Goal: Information Seeking & Learning: Find specific fact

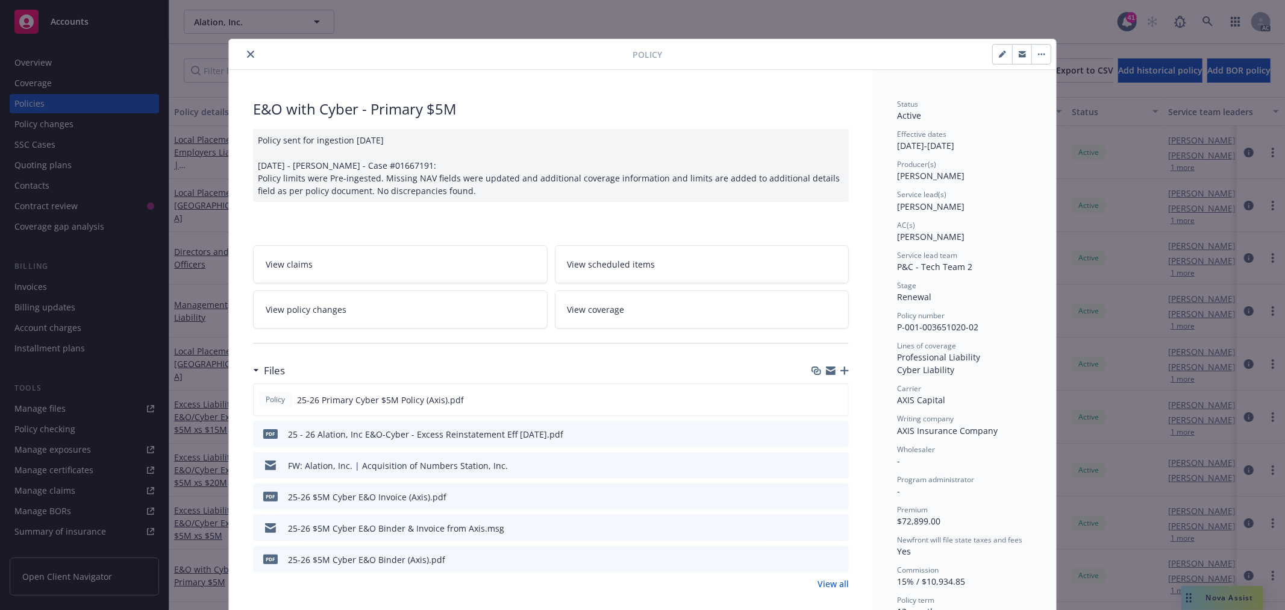
click at [247, 52] on icon "close" at bounding box center [250, 54] width 7 height 7
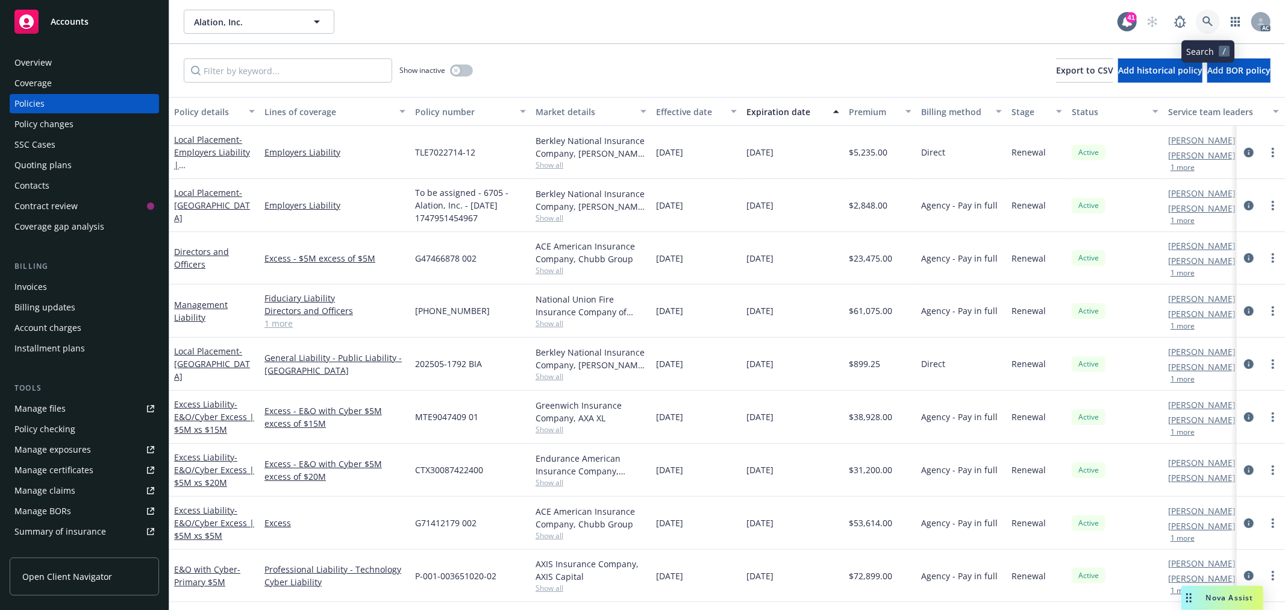
click at [1209, 19] on icon at bounding box center [1208, 21] width 11 height 11
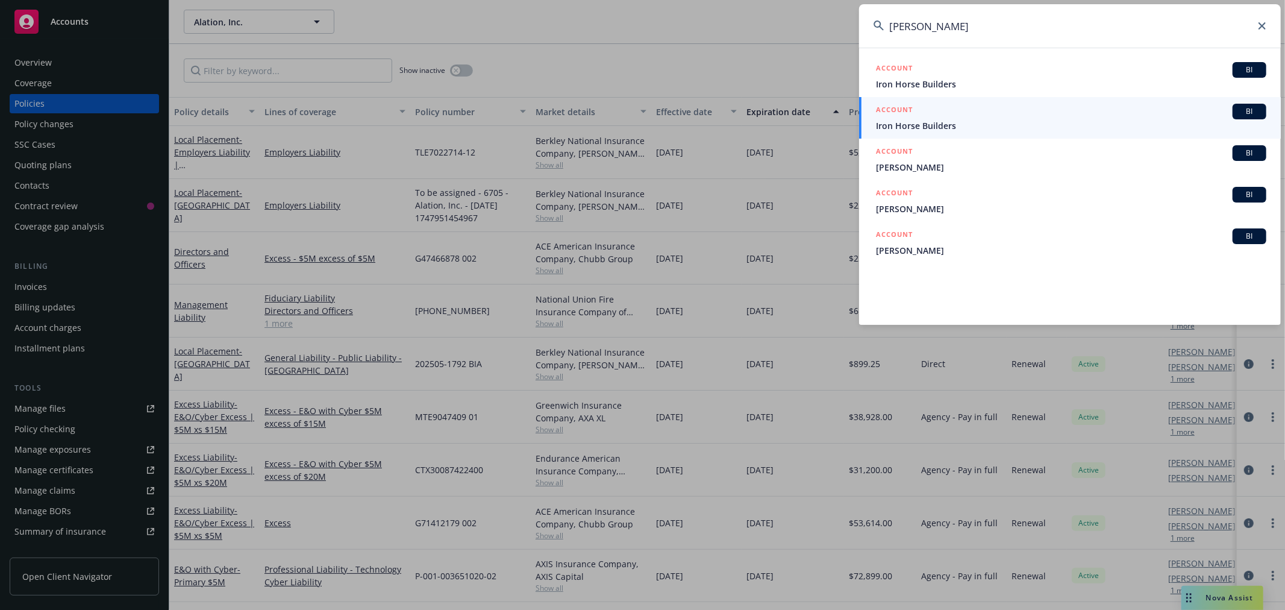
drag, startPoint x: 1029, startPoint y: 28, endPoint x: 808, endPoint y: 28, distance: 220.5
click at [809, 28] on div "[PERSON_NAME] ACCOUNT BI Iron Horse Builders ACCOUNT BI Iron Horse Builders ACC…" at bounding box center [642, 305] width 1285 height 610
paste input "[EMAIL_ADDRESS][DOMAIN_NAME]"
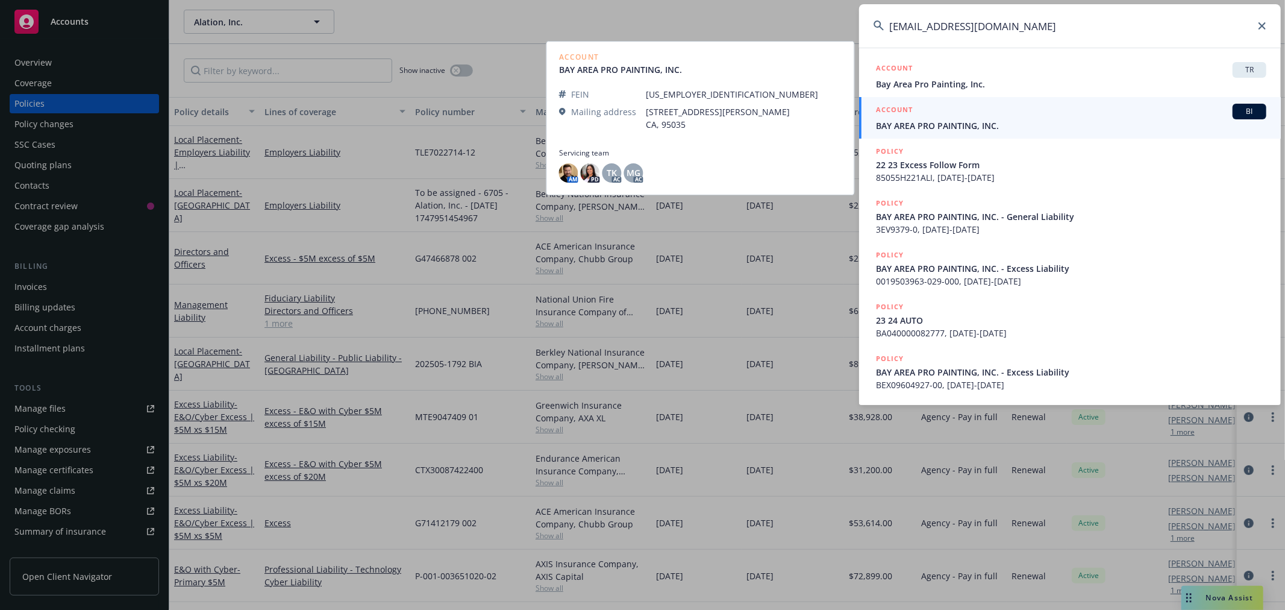
type input "[EMAIL_ADDRESS][DOMAIN_NAME]"
click at [1015, 123] on span "BAY AREA PRO PAINTING, INC." at bounding box center [1071, 125] width 390 height 13
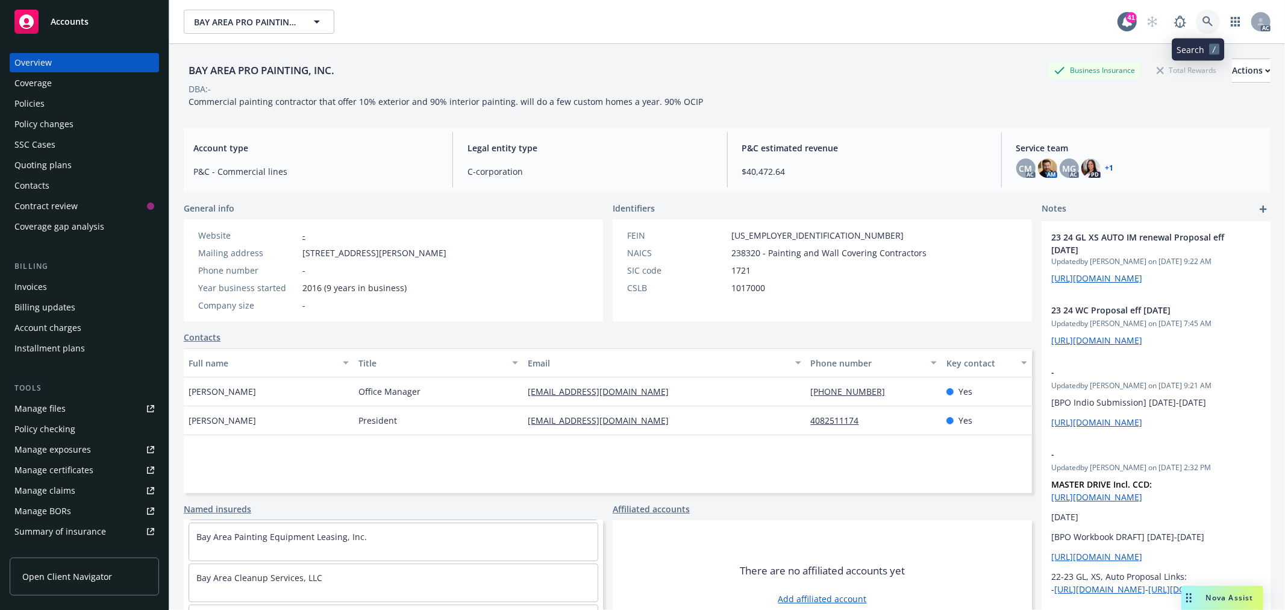
click at [1206, 23] on link at bounding box center [1208, 22] width 24 height 24
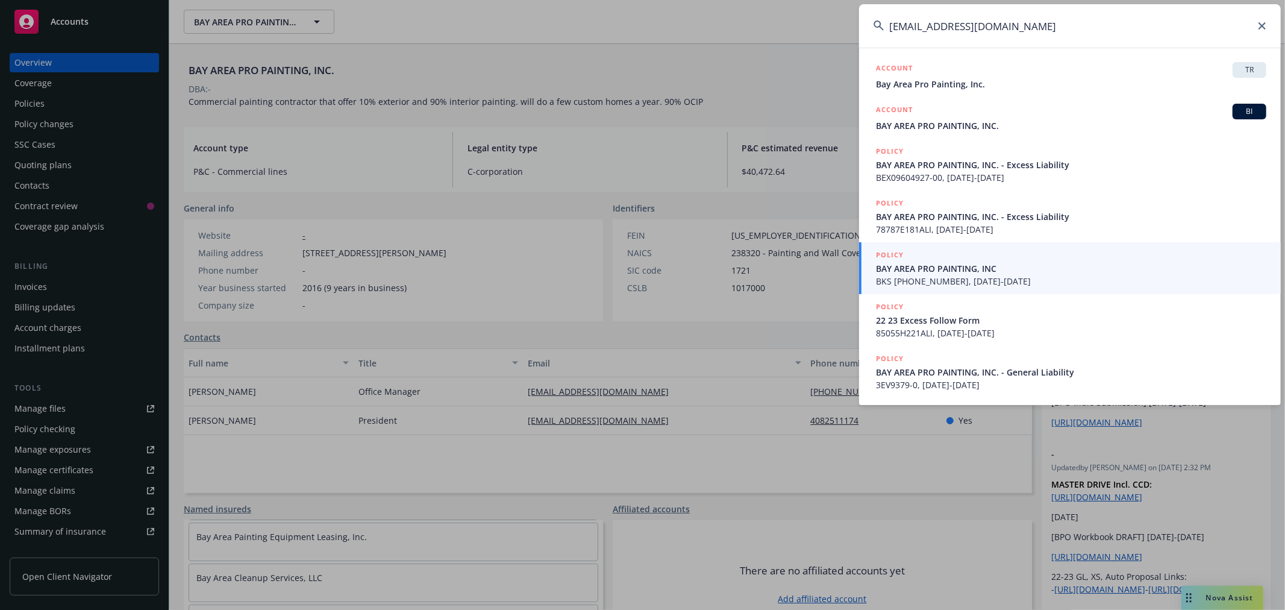
type input "[EMAIL_ADDRESS][DOMAIN_NAME]"
click at [1260, 28] on icon at bounding box center [1262, 25] width 7 height 7
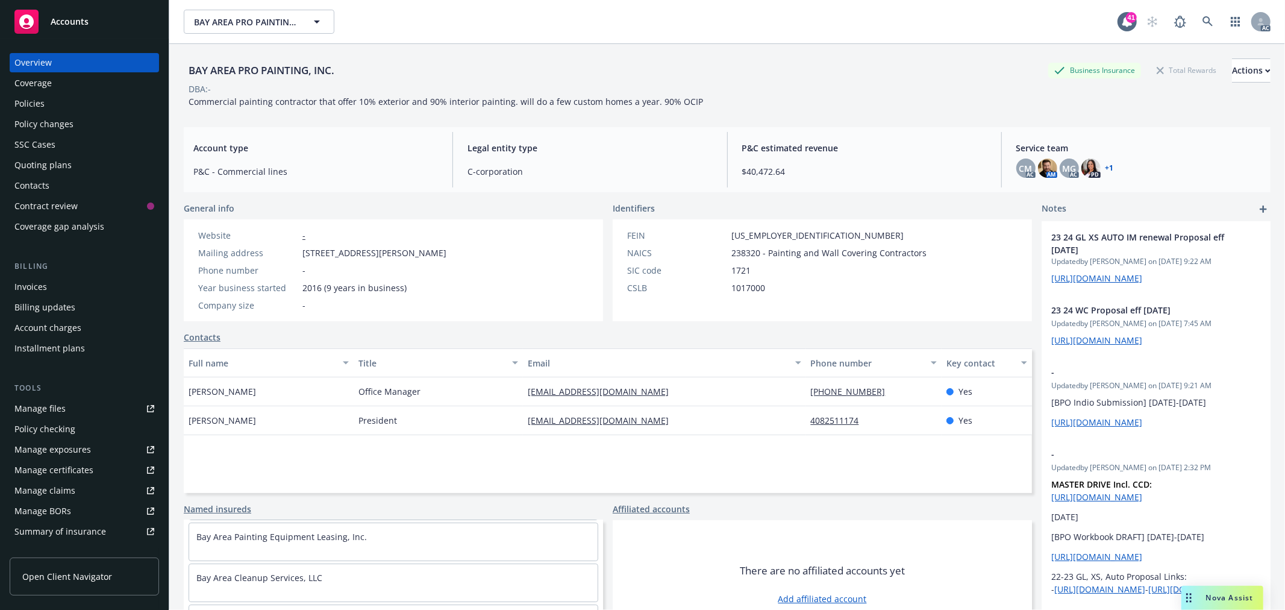
click at [40, 105] on div "Policies" at bounding box center [29, 103] width 30 height 19
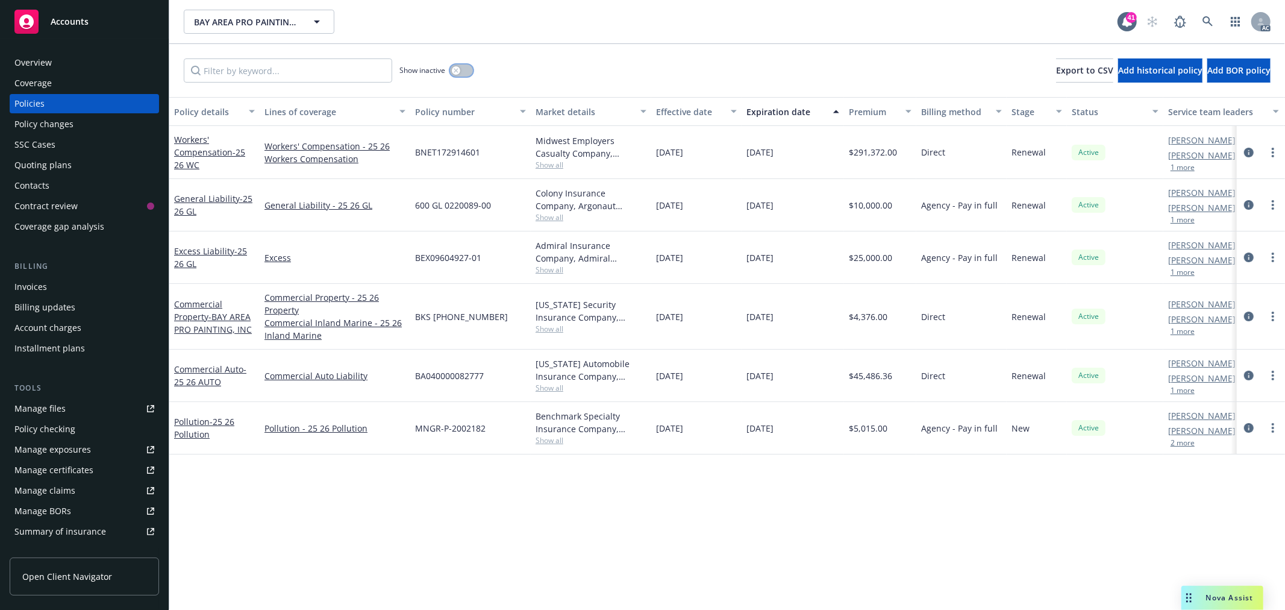
click at [456, 72] on icon "button" at bounding box center [456, 70] width 5 height 5
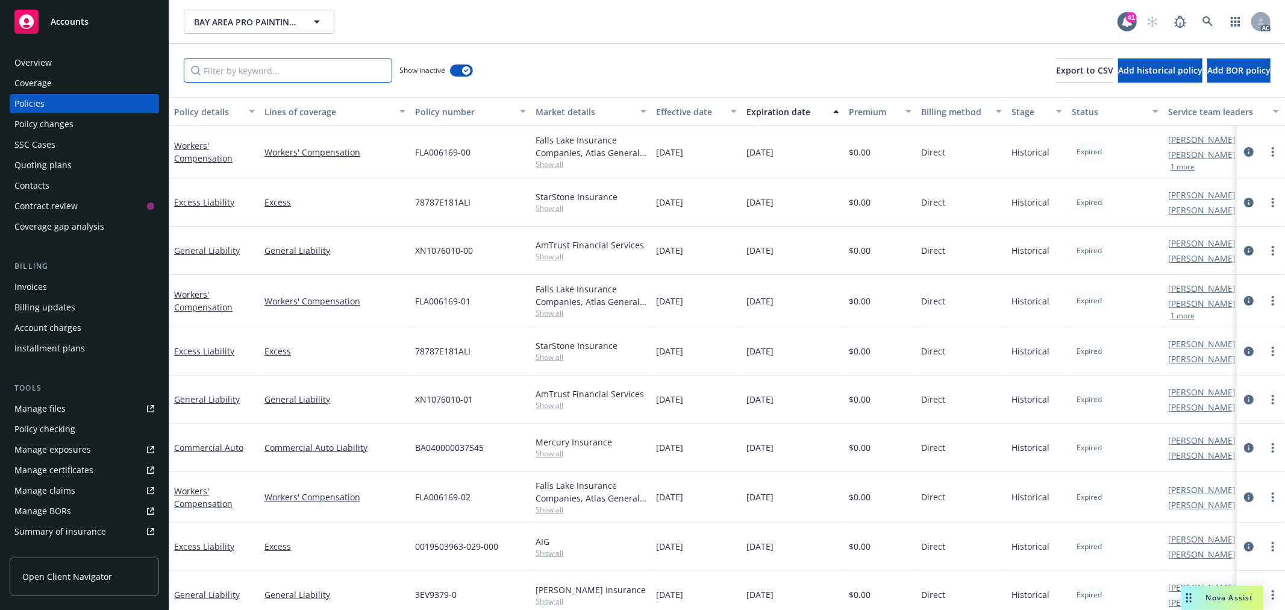
click at [297, 74] on input "Filter by keyword..." at bounding box center [288, 70] width 208 height 24
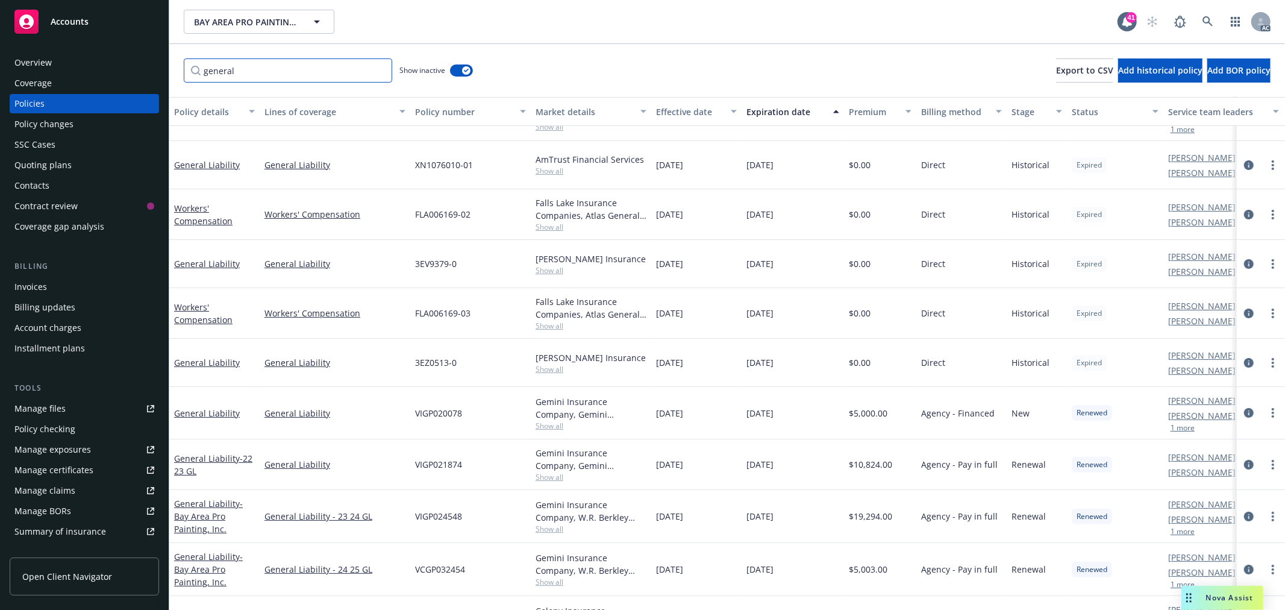
scroll to position [183, 0]
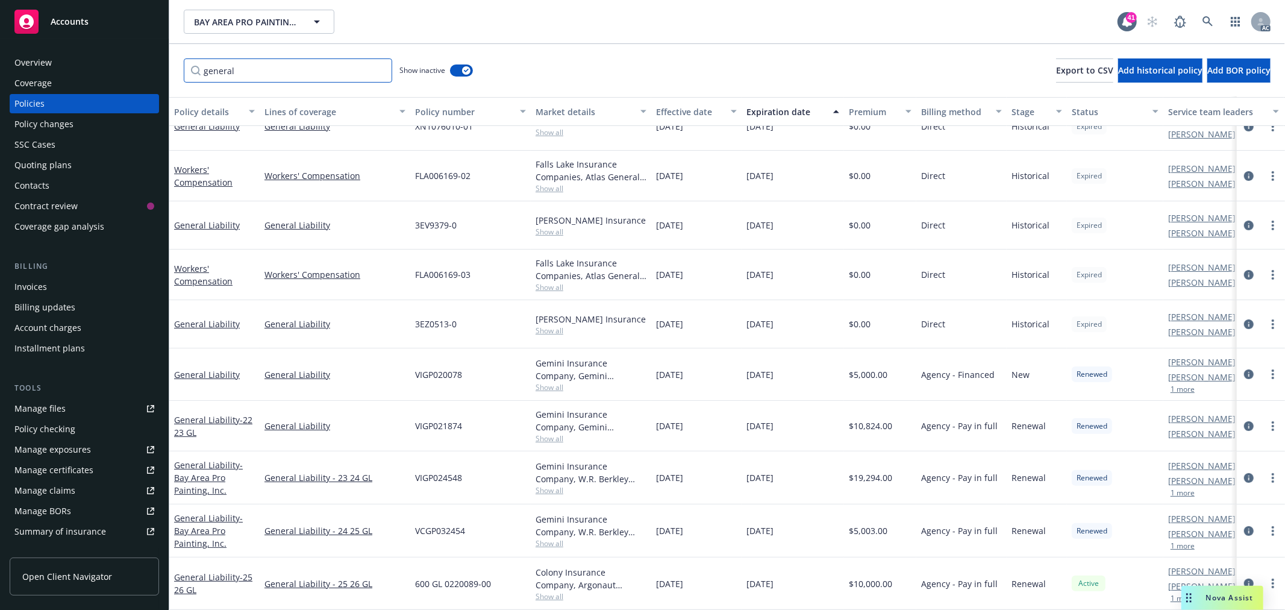
type input "general"
drag, startPoint x: 497, startPoint y: 573, endPoint x: 414, endPoint y: 574, distance: 83.2
click at [414, 574] on div "600 GL 0220089-00" at bounding box center [470, 583] width 121 height 52
copy span "600 GL 0220089-00"
click at [204, 571] on link "General Liability - 25 26 GL" at bounding box center [213, 583] width 78 height 24
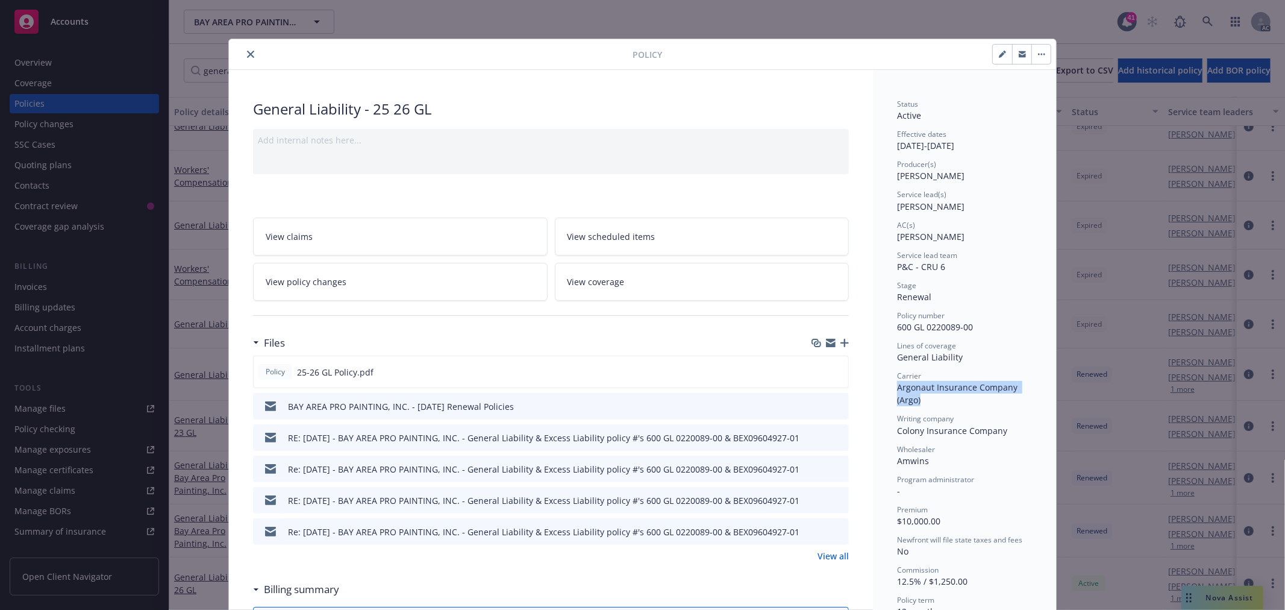
drag, startPoint x: 919, startPoint y: 401, endPoint x: 888, endPoint y: 384, distance: 35.9
copy span "Argonaut Insurance Company (Argo)"
click at [245, 57] on button "close" at bounding box center [250, 54] width 14 height 14
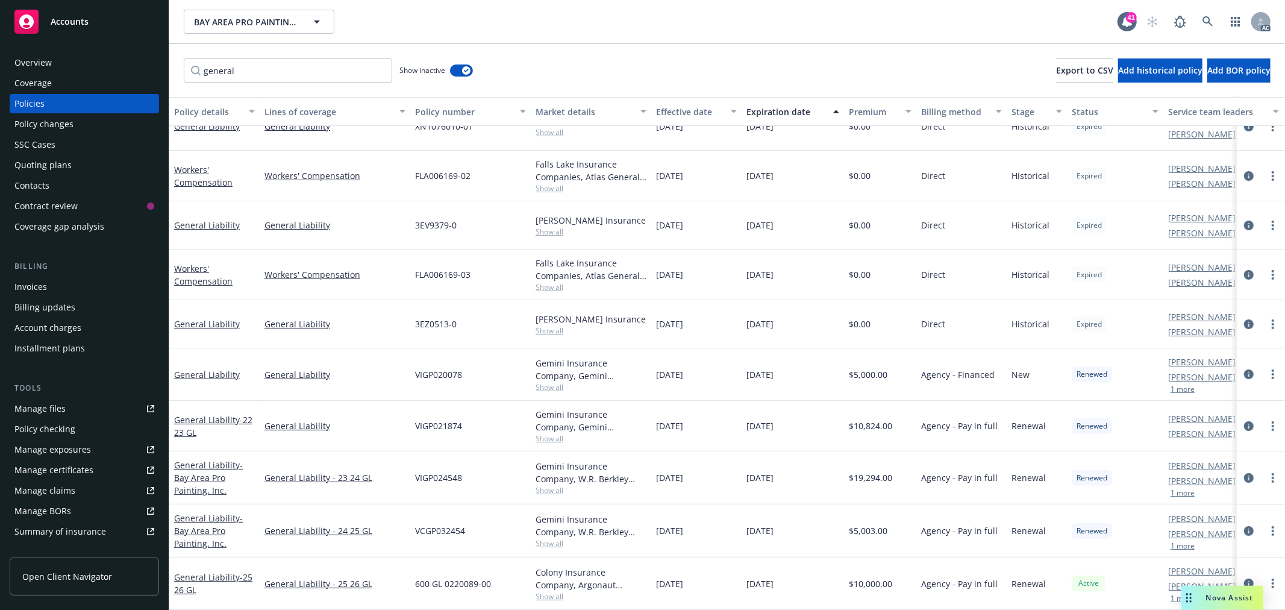
click at [79, 58] on div "Overview" at bounding box center [84, 62] width 140 height 19
